Goal: Use online tool/utility: Utilize a website feature to perform a specific function

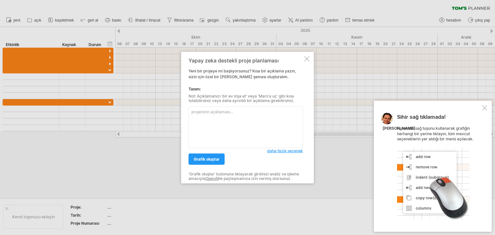
scroll to position [1080, 0]
click at [308, 60] on div at bounding box center [306, 58] width 5 height 5
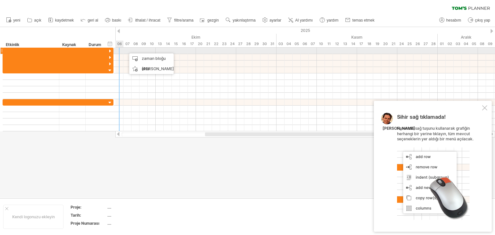
click at [119, 51] on div at bounding box center [304, 51] width 379 height 6
click at [120, 53] on div at bounding box center [304, 51] width 379 height 6
drag, startPoint x: 119, startPoint y: 53, endPoint x: 134, endPoint y: 53, distance: 14.5
click at [134, 53] on div at bounding box center [304, 51] width 379 height 6
click at [122, 51] on div at bounding box center [304, 51] width 379 height 6
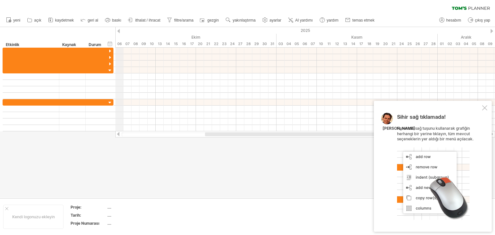
click at [121, 33] on div "2025" at bounding box center [119, 30] width 1007 height 7
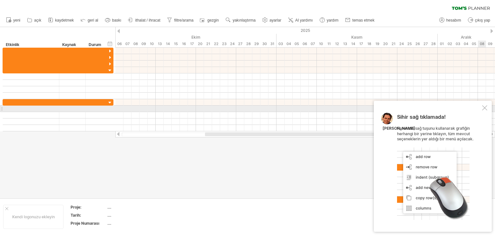
click at [484, 109] on div at bounding box center [484, 107] width 5 height 5
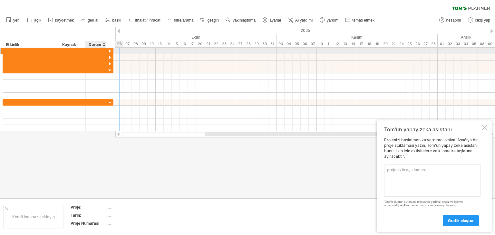
drag, startPoint x: 94, startPoint y: 48, endPoint x: 90, endPoint y: 49, distance: 3.9
click at [94, 48] on div at bounding box center [96, 51] width 14 height 6
click at [44, 49] on div at bounding box center [31, 51] width 50 height 6
click at [40, 51] on input "text" at bounding box center [31, 51] width 50 height 6
click at [21, 50] on div at bounding box center [31, 51] width 50 height 6
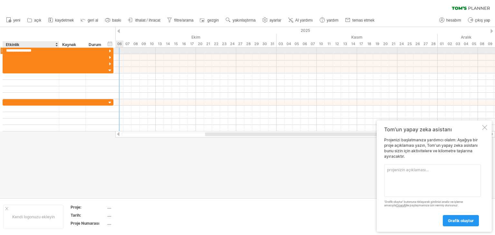
type input "**********"
click at [64, 51] on div at bounding box center [72, 51] width 20 height 6
type input "*****"
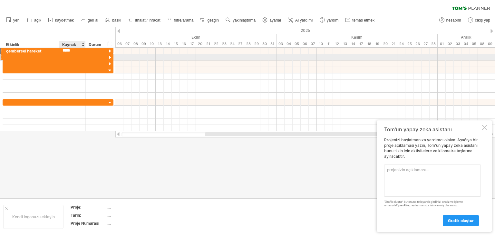
click at [68, 56] on div at bounding box center [72, 57] width 20 height 6
click at [21, 54] on div at bounding box center [31, 57] width 50 height 6
click at [30, 58] on div at bounding box center [31, 57] width 50 height 6
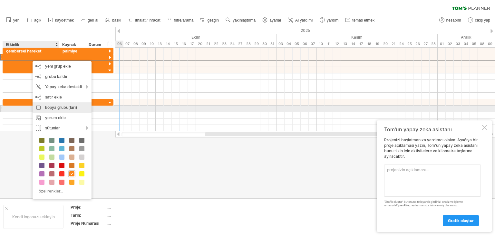
click at [77, 111] on div "kopya grubu(ları)" at bounding box center [62, 107] width 59 height 10
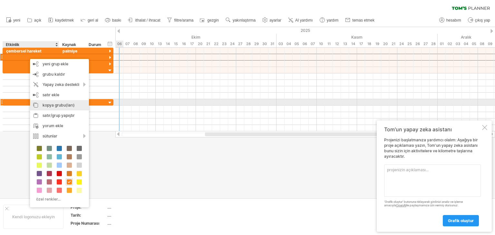
click at [64, 105] on font "kopya grubu(ları)" at bounding box center [59, 105] width 32 height 5
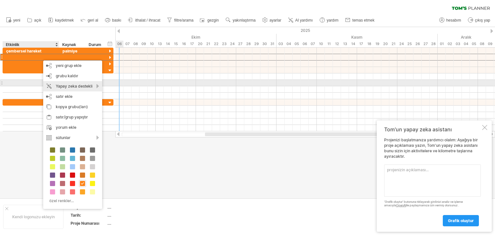
click at [67, 86] on font "Yapay zeka destekli" at bounding box center [74, 86] width 37 height 5
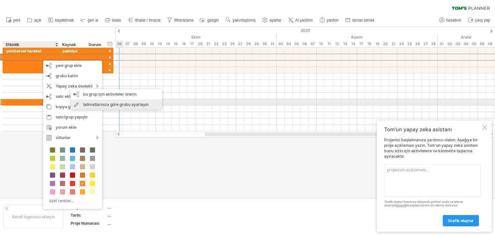
click at [110, 105] on font "talimatlarınıza göre grubu ayarlayın" at bounding box center [115, 104] width 65 height 5
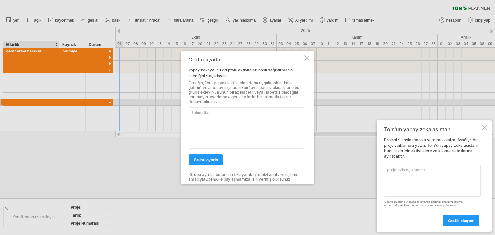
click at [201, 115] on textarea at bounding box center [245, 128] width 114 height 42
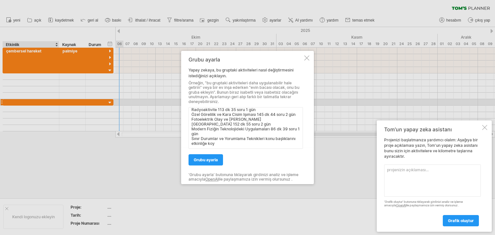
scroll to position [64, 0]
type textarea "Çembersel Hareket 223 dk 68 soru 3 gün Dönme, Yuvarlanma ve Açısal Momentum 192…"
click at [207, 163] on link "grubu ayarla" at bounding box center [205, 159] width 34 height 11
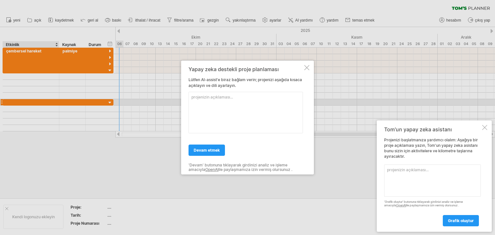
click at [250, 103] on textarea at bounding box center [245, 113] width 114 height 42
type textarea "SANA VERDIGI M KONUULARI ETKINLIGE TEK TEK [MEDICAL_DATA] SAATLER OLMASIN"
click at [198, 149] on font "devam etmek" at bounding box center [207, 150] width 26 height 5
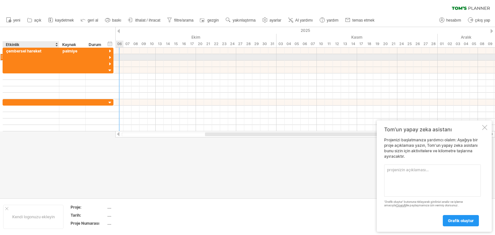
click at [28, 59] on div at bounding box center [31, 57] width 50 height 6
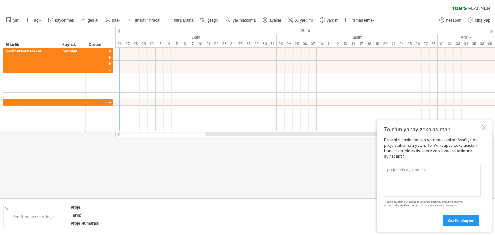
click at [445, 179] on textarea at bounding box center [432, 181] width 97 height 32
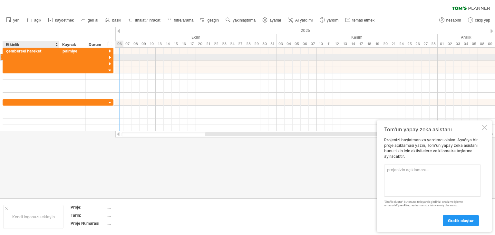
click at [32, 58] on div at bounding box center [31, 57] width 50 height 6
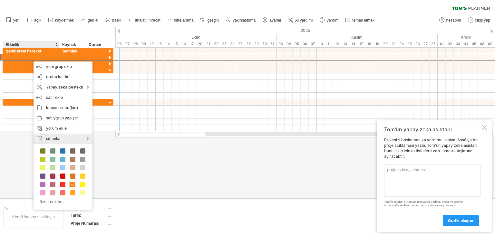
click at [68, 138] on div "sütunlar" at bounding box center [63, 139] width 59 height 10
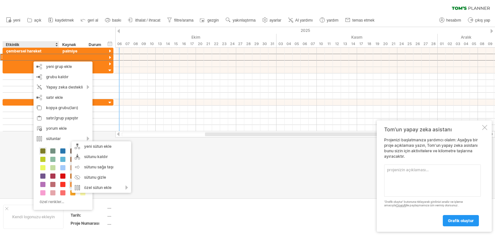
click at [41, 154] on div at bounding box center [42, 151] width 7 height 7
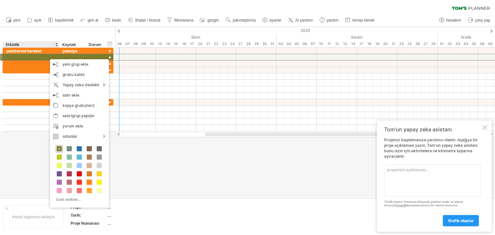
click at [62, 149] on span at bounding box center [59, 148] width 5 height 5
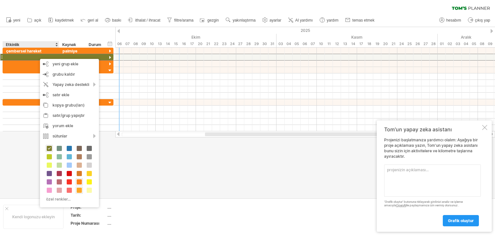
click at [77, 188] on span at bounding box center [79, 190] width 5 height 5
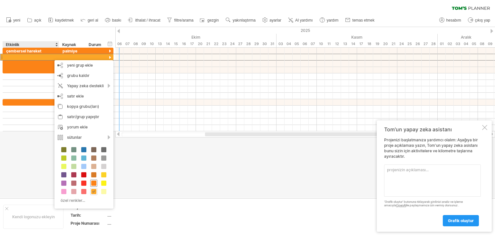
click at [96, 183] on div at bounding box center [93, 183] width 7 height 7
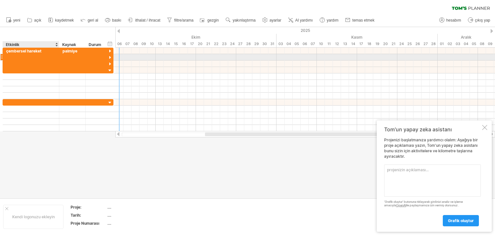
click at [21, 57] on div at bounding box center [31, 57] width 50 height 6
click at [2, 57] on div at bounding box center [1, 57] width 3 height 7
click at [2, 58] on div at bounding box center [1, 57] width 3 height 7
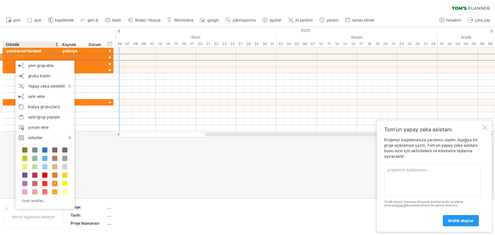
drag, startPoint x: 110, startPoint y: 145, endPoint x: 75, endPoint y: 109, distance: 51.0
click at [110, 146] on div at bounding box center [247, 112] width 495 height 171
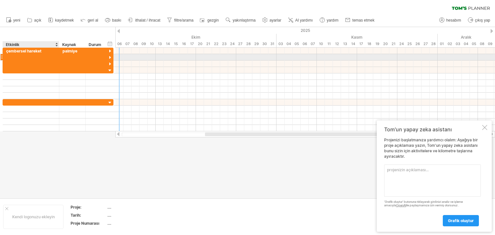
click at [33, 58] on div at bounding box center [31, 57] width 50 height 6
click at [8, 55] on div at bounding box center [31, 57] width 50 height 6
type input "**********"
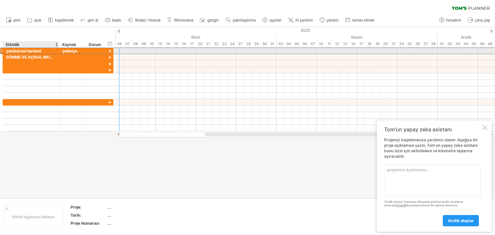
click at [44, 49] on div "çembersel hareket" at bounding box center [31, 51] width 50 height 6
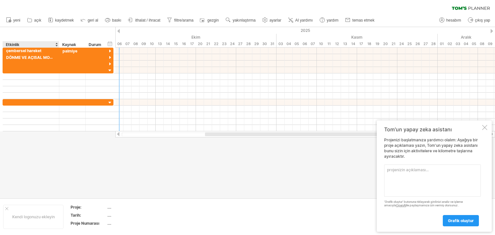
drag, startPoint x: 46, startPoint y: 179, endPoint x: 44, endPoint y: 174, distance: 5.2
click at [46, 178] on div at bounding box center [247, 112] width 495 height 171
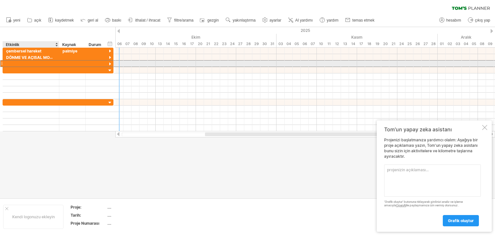
click at [34, 61] on div at bounding box center [31, 64] width 50 height 6
click at [13, 62] on div at bounding box center [31, 64] width 50 height 6
click at [13, 62] on input "text" at bounding box center [31, 64] width 50 height 6
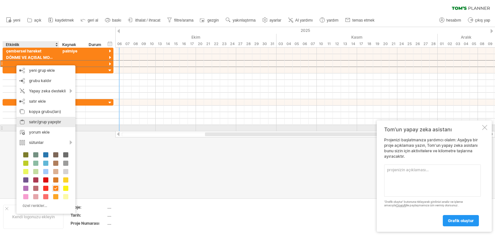
click at [40, 125] on div "satır/grup yapıştır" at bounding box center [45, 122] width 59 height 10
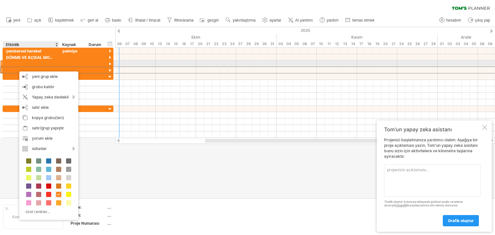
click at [13, 65] on div at bounding box center [31, 64] width 50 height 6
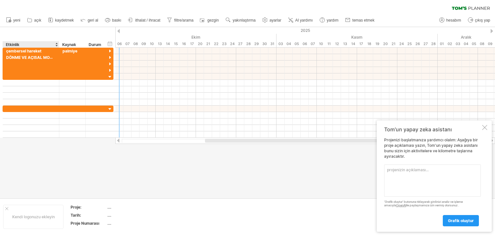
click at [97, 144] on div at bounding box center [247, 112] width 495 height 171
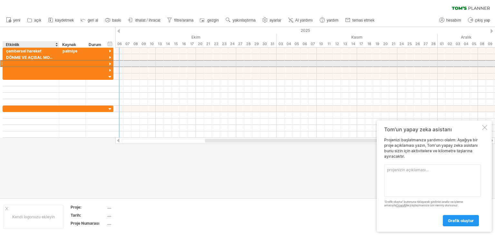
click at [25, 62] on div at bounding box center [31, 64] width 50 height 6
click at [37, 62] on div at bounding box center [31, 64] width 50 height 6
type input "**********"
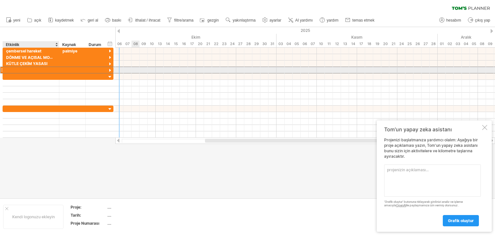
click at [41, 69] on div at bounding box center [31, 70] width 50 height 6
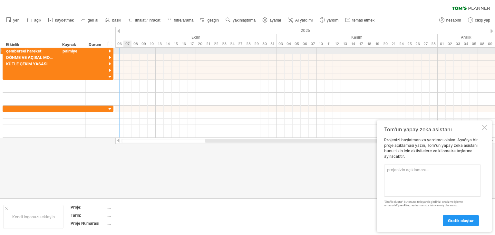
click at [124, 50] on div at bounding box center [304, 51] width 379 height 6
click at [128, 51] on div at bounding box center [304, 51] width 379 height 6
click at [127, 52] on div at bounding box center [304, 51] width 379 height 6
click at [120, 51] on div at bounding box center [304, 51] width 379 height 6
click at [93, 48] on div at bounding box center [96, 51] width 14 height 6
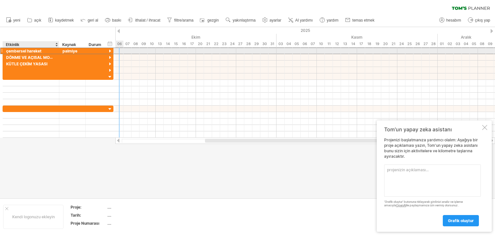
click at [35, 52] on font "çembersel hareket" at bounding box center [23, 51] width 35 height 5
click at [122, 50] on div at bounding box center [304, 51] width 379 height 6
drag, startPoint x: 118, startPoint y: 51, endPoint x: 121, endPoint y: 51, distance: 3.5
click at [121, 51] on div at bounding box center [304, 51] width 379 height 6
click at [118, 51] on div at bounding box center [304, 51] width 379 height 6
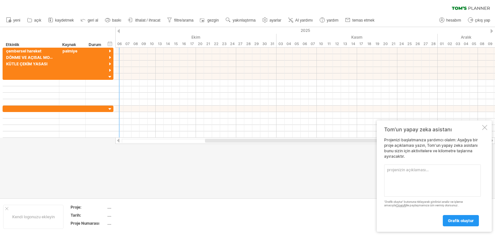
click at [118, 32] on div at bounding box center [118, 31] width 3 height 4
click at [490, 30] on div "2025" at bounding box center [200, 30] width 1168 height 7
click at [491, 30] on div at bounding box center [491, 31] width 3 height 4
click at [192, 44] on font "03" at bounding box center [192, 44] width 5 height 5
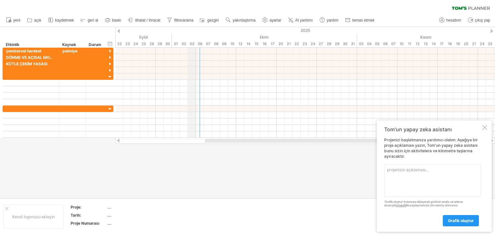
click at [192, 44] on font "03" at bounding box center [192, 44] width 5 height 5
click at [194, 44] on font "03" at bounding box center [192, 44] width 5 height 5
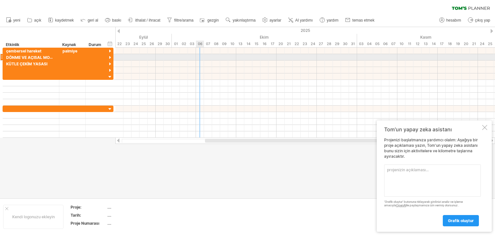
drag, startPoint x: 197, startPoint y: 51, endPoint x: 197, endPoint y: 55, distance: 4.5
click at [197, 55] on div at bounding box center [304, 93] width 379 height 90
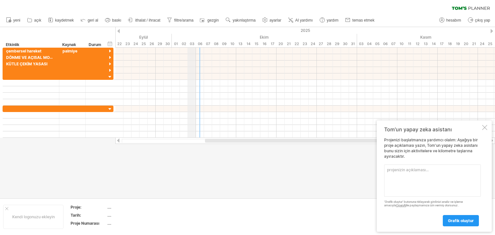
click at [190, 38] on div "Ekim" at bounding box center [264, 37] width 185 height 7
click at [194, 44] on font "03" at bounding box center [192, 44] width 5 height 5
click at [76, 22] on ul "yeni açık" at bounding box center [190, 21] width 374 height 14
click at [108, 44] on div "hide start/end/duration başlangıç/bitiş/süreyi göster" at bounding box center [110, 43] width 6 height 7
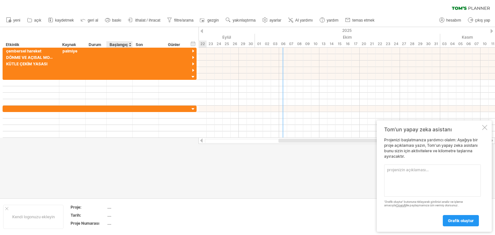
click at [113, 44] on font "Başlangıç" at bounding box center [119, 44] width 18 height 5
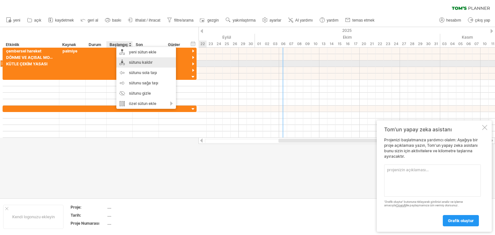
click at [130, 61] on font "sütunu kaldır" at bounding box center [141, 62] width 24 height 5
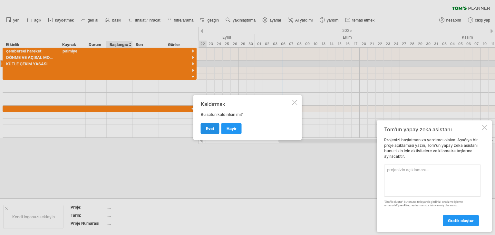
click at [213, 127] on font "Evet" at bounding box center [210, 128] width 8 height 5
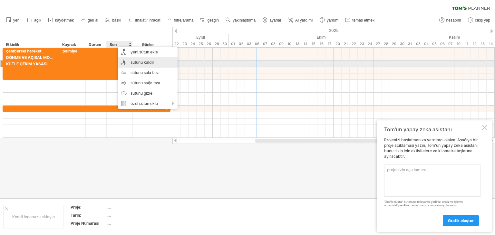
click at [142, 62] on font "sütunu kaldır" at bounding box center [142, 62] width 24 height 5
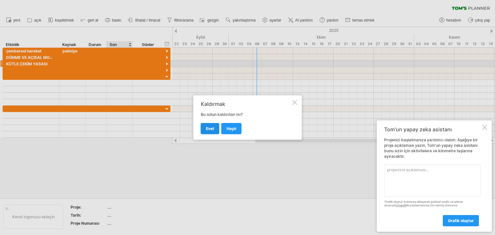
click at [209, 126] on link "Evet" at bounding box center [210, 128] width 19 height 11
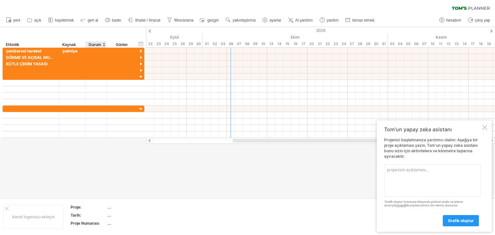
click at [117, 45] on font "Günler" at bounding box center [122, 44] width 12 height 5
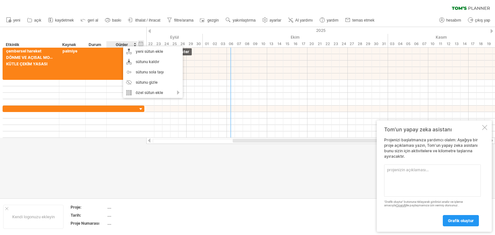
click at [140, 44] on div "başlangıç/bitiş/süreyi gizle başlangıç/bitiş/süreyi göster" at bounding box center [141, 43] width 6 height 7
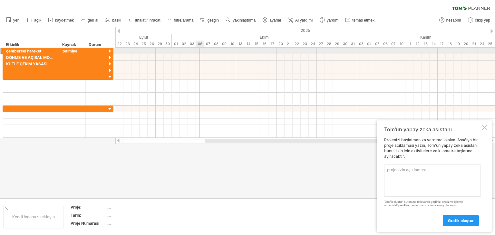
click at [200, 49] on div at bounding box center [304, 51] width 379 height 6
click at [200, 51] on div at bounding box center [304, 51] width 379 height 6
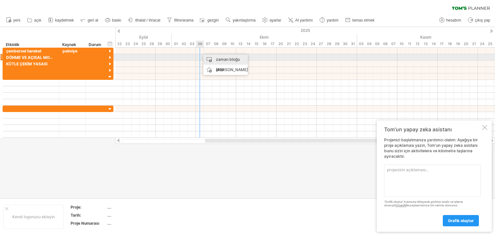
click at [208, 58] on div "zaman bloğu ekle" at bounding box center [225, 64] width 44 height 21
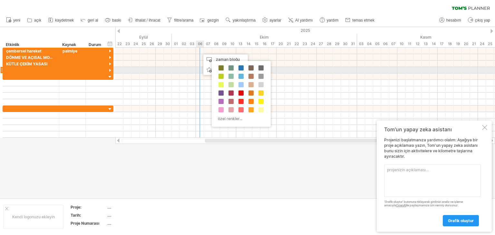
click at [224, 72] on div "özel renkler..." at bounding box center [241, 94] width 59 height 66
click at [229, 70] on span at bounding box center [230, 67] width 5 height 5
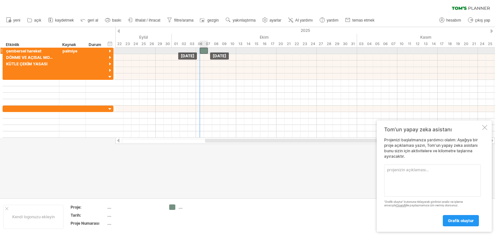
click at [204, 52] on div at bounding box center [204, 51] width 8 height 6
click at [201, 48] on div at bounding box center [204, 51] width 8 height 6
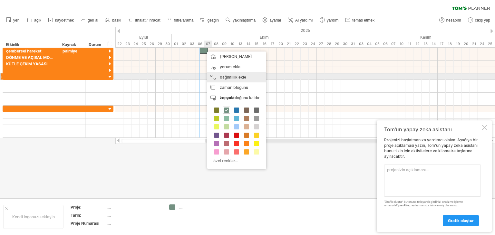
click at [215, 76] on div "bağımlılık ekle Görevlerin belirli bir sırayla yapılmasını istediğinizde bağıml…" at bounding box center [236, 77] width 59 height 10
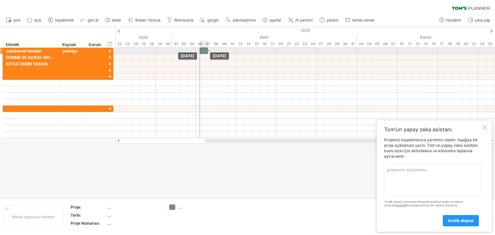
click at [202, 50] on div at bounding box center [204, 51] width 8 height 6
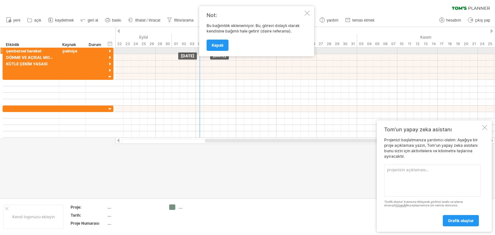
click at [205, 50] on div "[DOMAIN_NAME] adresine ulaşmaya çalışıyorum Tekrar bağlandım... %0 filtreyi tem…" at bounding box center [247, 117] width 495 height 235
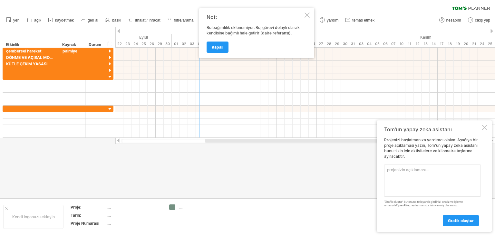
click at [309, 15] on div at bounding box center [306, 15] width 5 height 5
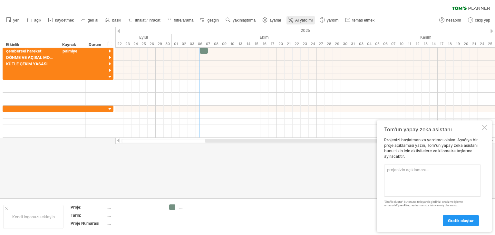
click at [303, 19] on font "AI yardımı" at bounding box center [304, 20] width 18 height 5
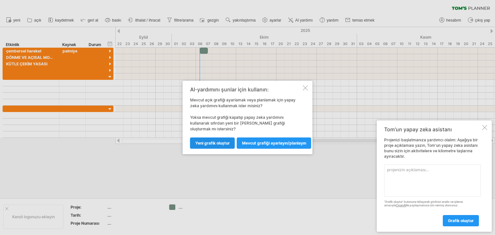
click at [222, 143] on font "Yeni grafik oluştur" at bounding box center [212, 143] width 34 height 5
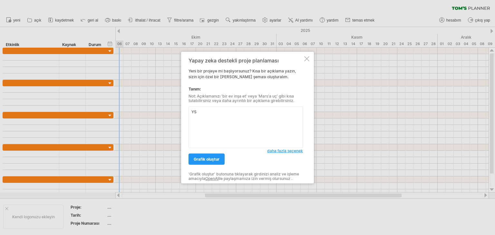
type textarea "Y"
type textarea "KONULARIMI ŞEMA HALİNE GETİRMEK VE ONLARI TAMAMLAMA DURUMUMA GORE TIKLICEM"
click at [204, 158] on font "grafik oluştur" at bounding box center [207, 159] width 26 height 5
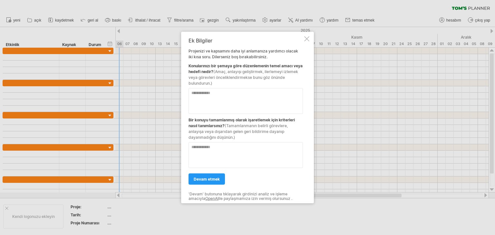
click at [207, 96] on textarea at bounding box center [245, 101] width 114 height 26
type textarea "**********"
click at [209, 180] on font "devam etmek" at bounding box center [207, 179] width 26 height 5
